Goal: Find specific page/section: Find specific page/section

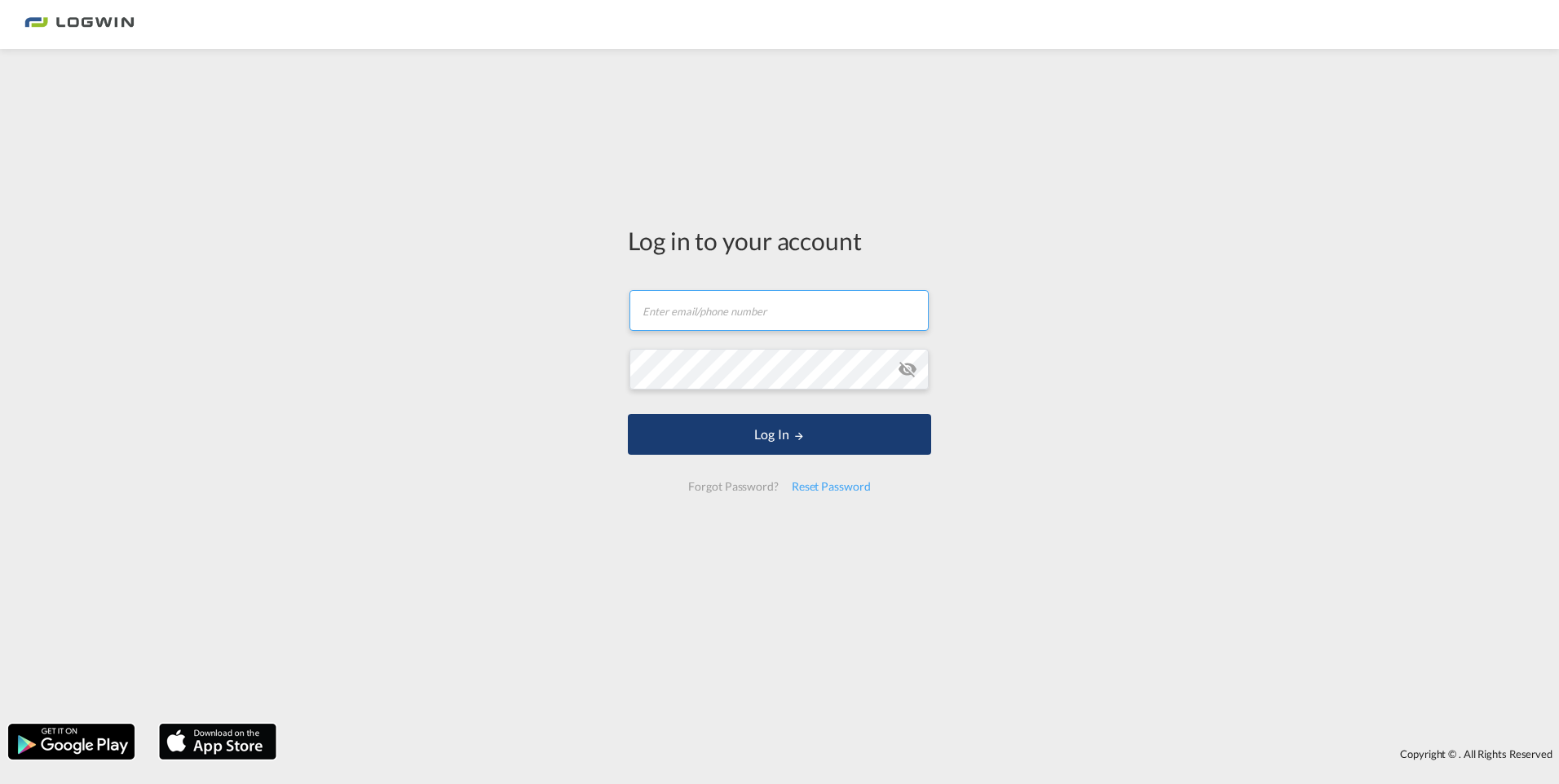
type input "[PERSON_NAME][EMAIL_ADDRESS][PERSON_NAME][DOMAIN_NAME]"
click at [753, 435] on button "Log In" at bounding box center [779, 434] width 303 height 41
